Goal: Information Seeking & Learning: Learn about a topic

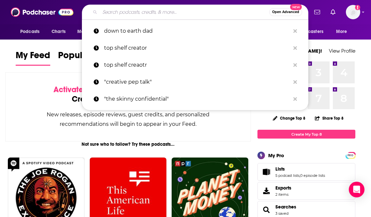
click at [131, 12] on input "Search podcasts, credits, & more..." at bounding box center [184, 12] width 169 height 10
click at [31, 33] on span "Podcasts" at bounding box center [29, 31] width 19 height 9
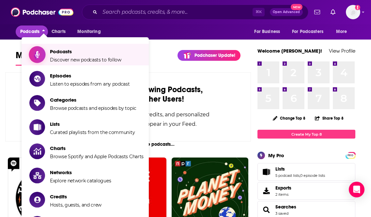
click at [59, 54] on span "Podcasts" at bounding box center [85, 51] width 71 height 6
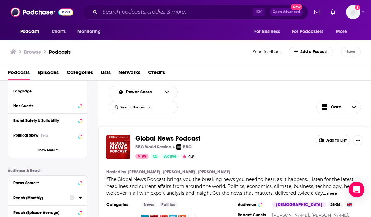
scroll to position [83, 0]
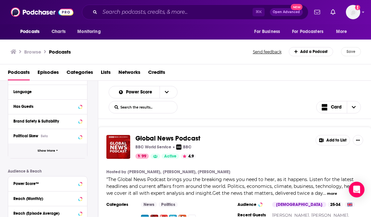
click at [50, 151] on span "Show More" at bounding box center [47, 151] width 18 height 4
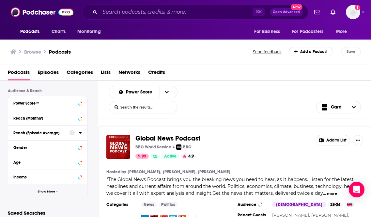
scroll to position [300, 0]
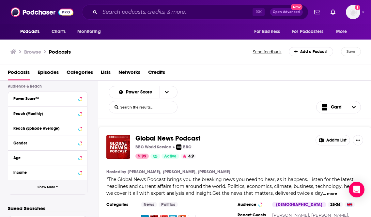
click at [53, 189] on span "Show More" at bounding box center [47, 187] width 18 height 4
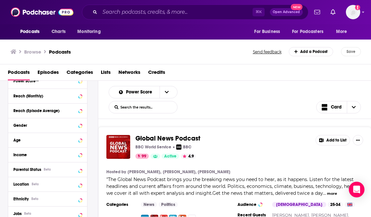
scroll to position [323, 0]
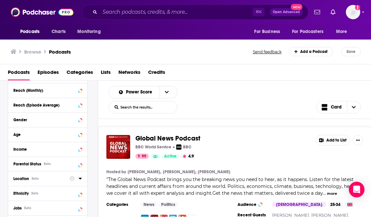
click at [52, 179] on div "Location Beta" at bounding box center [39, 178] width 52 height 5
click at [45, 189] on input at bounding box center [47, 189] width 68 height 9
type input "dallas"
click at [40, 209] on span "Dallas-[GEOGRAPHIC_DATA]" at bounding box center [47, 208] width 51 height 9
click at [16, 211] on input "multiSelectOption-dallas-fortworth-0" at bounding box center [16, 211] width 0 height 0
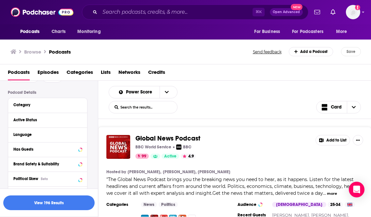
scroll to position [47, 0]
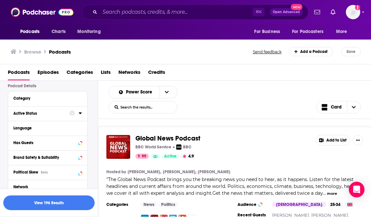
click at [78, 114] on div at bounding box center [75, 113] width 12 height 8
click at [31, 114] on div "Active Status" at bounding box center [39, 113] width 52 height 5
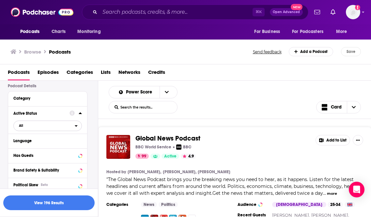
click at [33, 125] on span "All" at bounding box center [44, 125] width 61 height 8
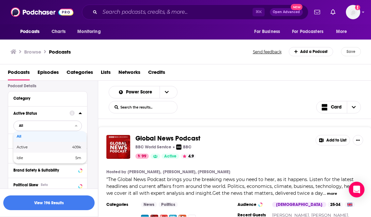
click at [33, 146] on span "Active" at bounding box center [33, 147] width 33 height 4
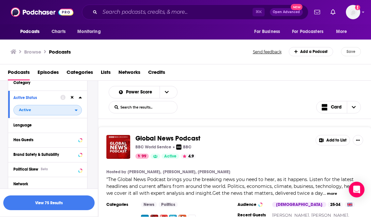
scroll to position [65, 0]
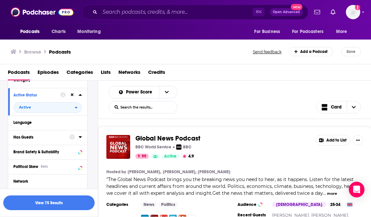
click at [50, 138] on div "Has Guests" at bounding box center [39, 137] width 52 height 5
click at [42, 149] on span "All" at bounding box center [44, 149] width 61 height 8
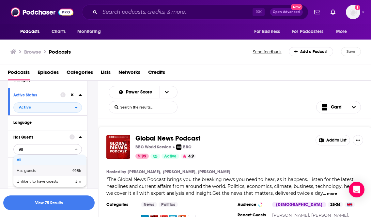
click at [43, 169] on div "Has guests 498k" at bounding box center [49, 170] width 73 height 11
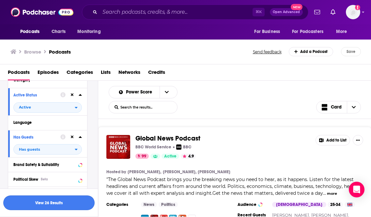
click at [68, 203] on button "View 26 Results" at bounding box center [48, 202] width 91 height 15
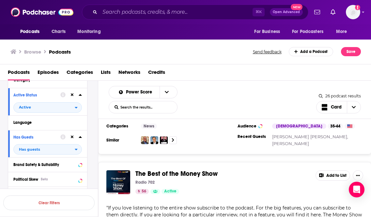
scroll to position [624, 0]
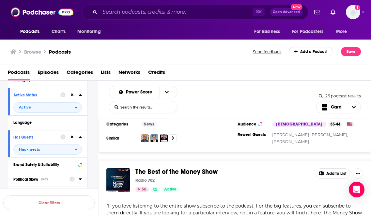
click at [79, 179] on icon at bounding box center [80, 179] width 3 height 2
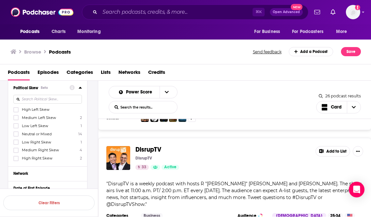
scroll to position [2065, 0]
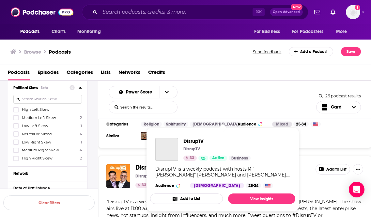
click at [153, 163] on span "DisrupTV" at bounding box center [148, 167] width 26 height 8
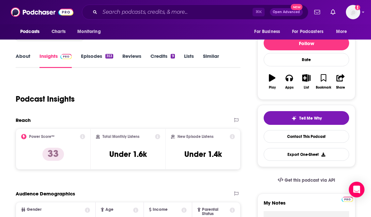
scroll to position [76, 0]
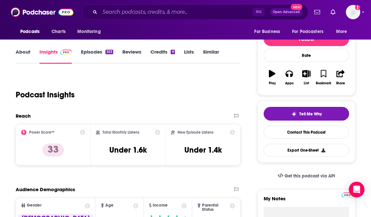
click at [92, 53] on link "Episodes 353" at bounding box center [97, 56] width 32 height 15
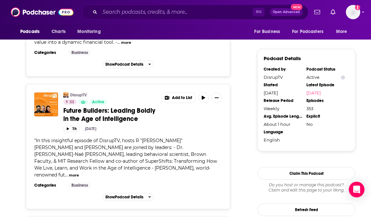
scroll to position [508, 0]
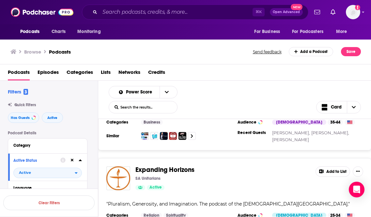
scroll to position [2451, 0]
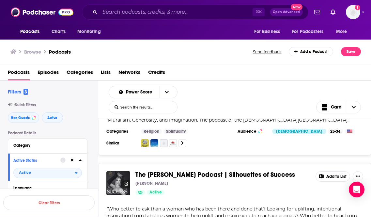
scroll to position [2552, 0]
